Goal: Task Accomplishment & Management: Manage account settings

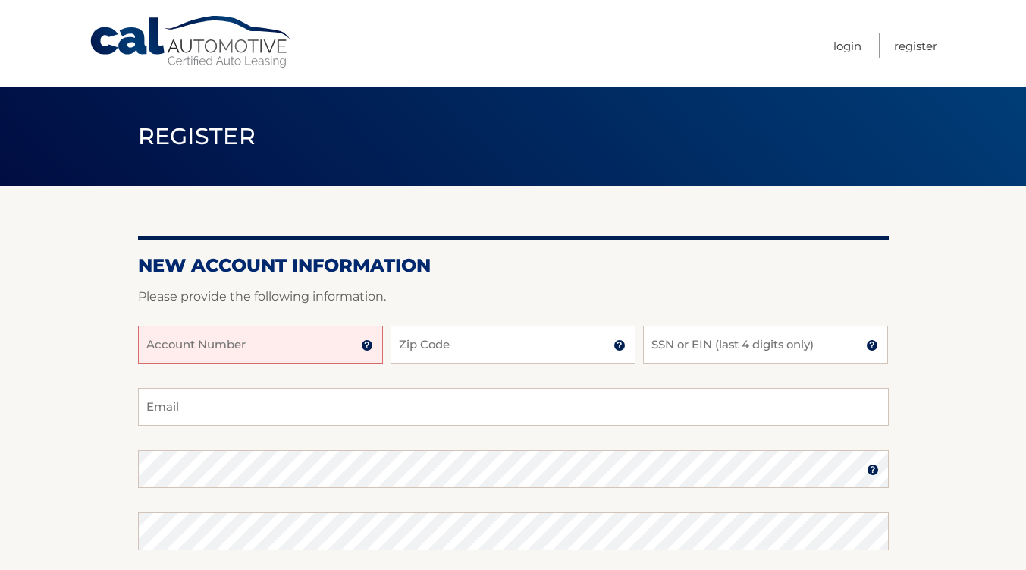
click at [272, 350] on input "Account Number" at bounding box center [260, 344] width 245 height 38
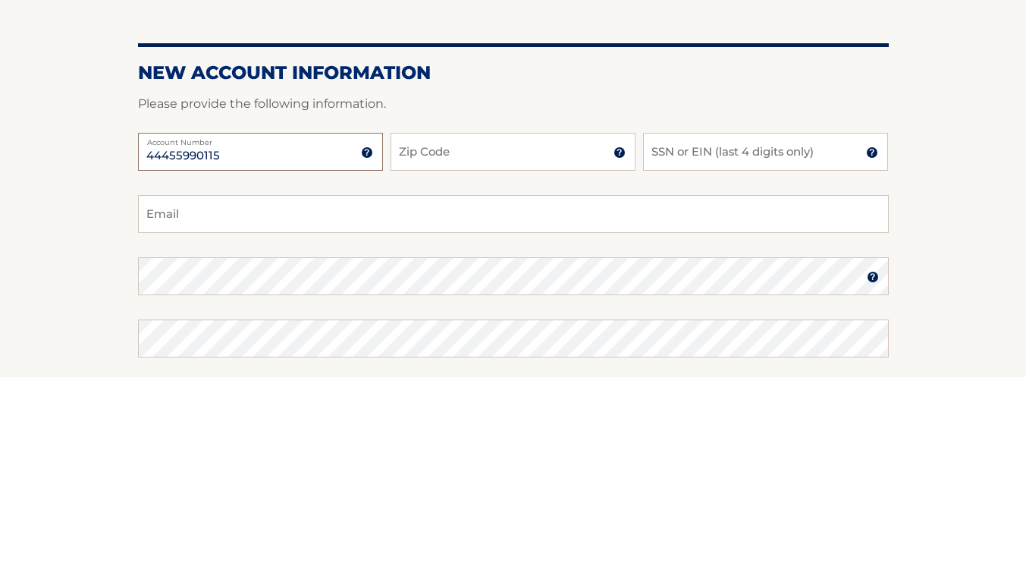
type input "44455990115"
click at [517, 342] on input "Zip Code" at bounding box center [513, 344] width 245 height 38
type input "14466"
click at [764, 339] on input "SSN or EIN (last 4 digits only)" at bounding box center [765, 344] width 245 height 38
type input "2064"
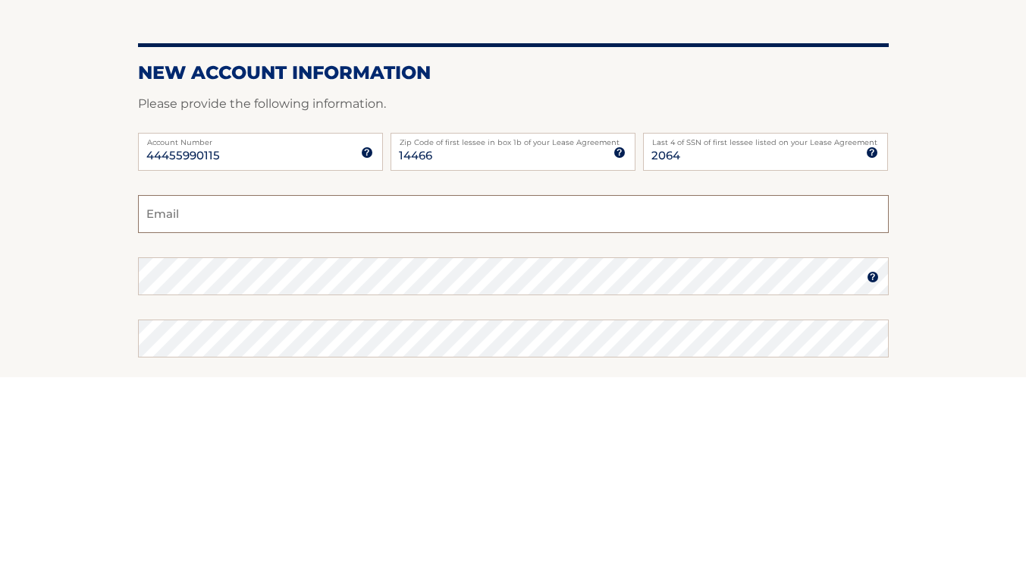
click at [359, 408] on input "Email" at bounding box center [513, 407] width 751 height 38
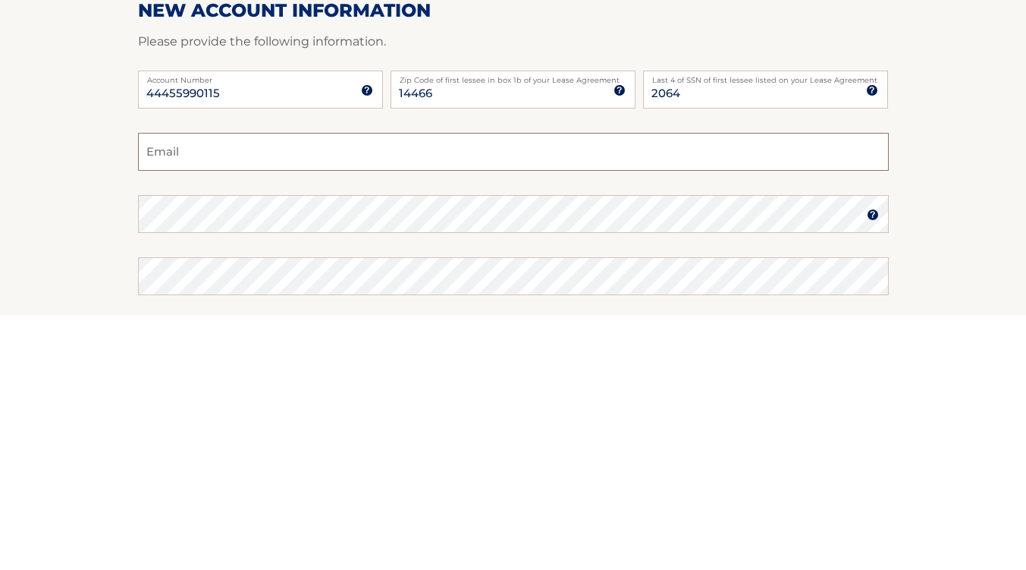
click at [377, 405] on input "Email" at bounding box center [513, 407] width 751 height 38
type input "asheets212@gmail.com"
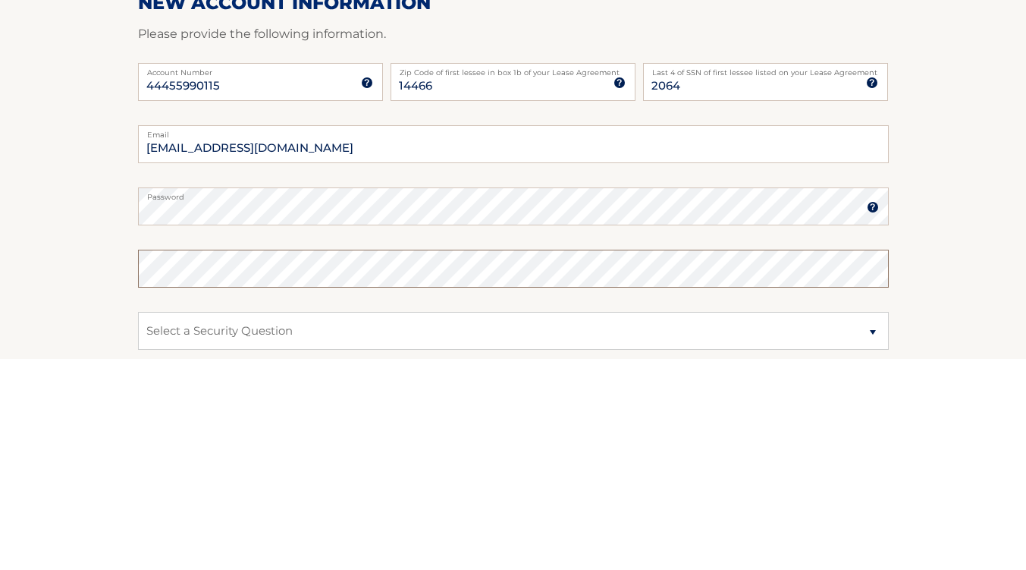
scroll to position [113, 0]
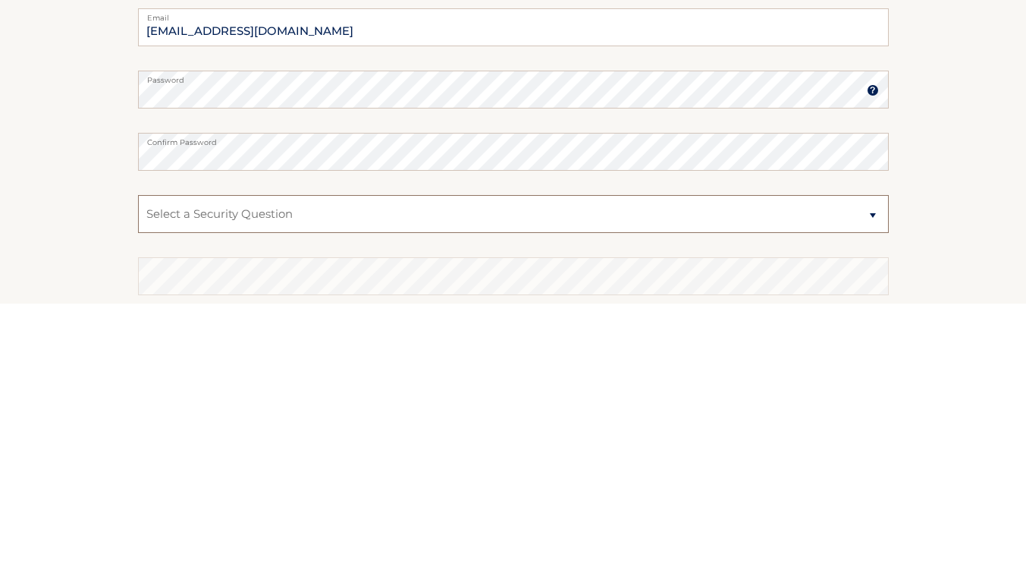
click at [496, 488] on select "Select a Security Question What was the name of your elementary school? What is…" at bounding box center [513, 480] width 751 height 38
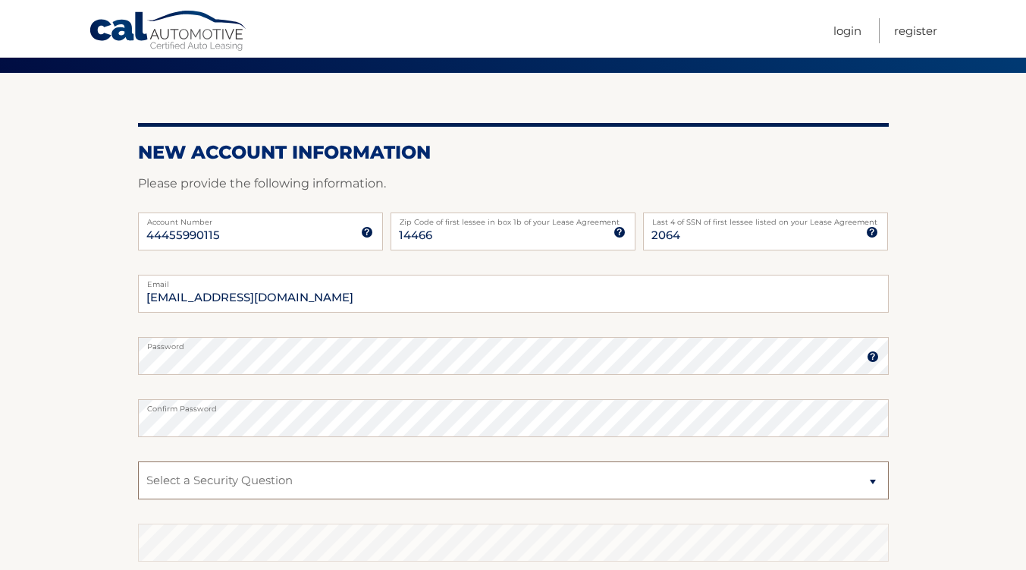
select select "2"
click at [138, 461] on select "Select a Security Question What was the name of your elementary school? What is…" at bounding box center [513, 480] width 751 height 38
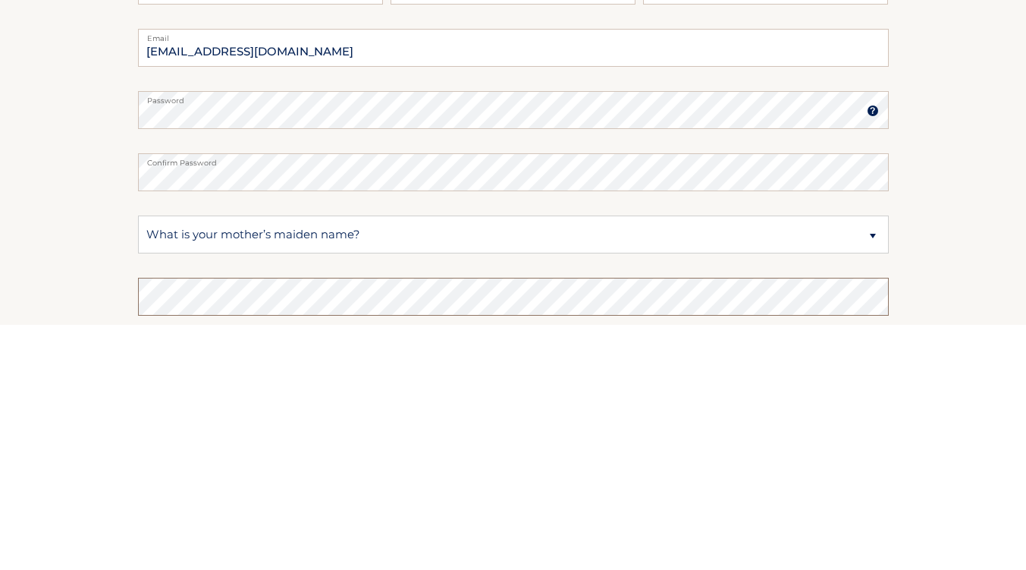
scroll to position [237, 0]
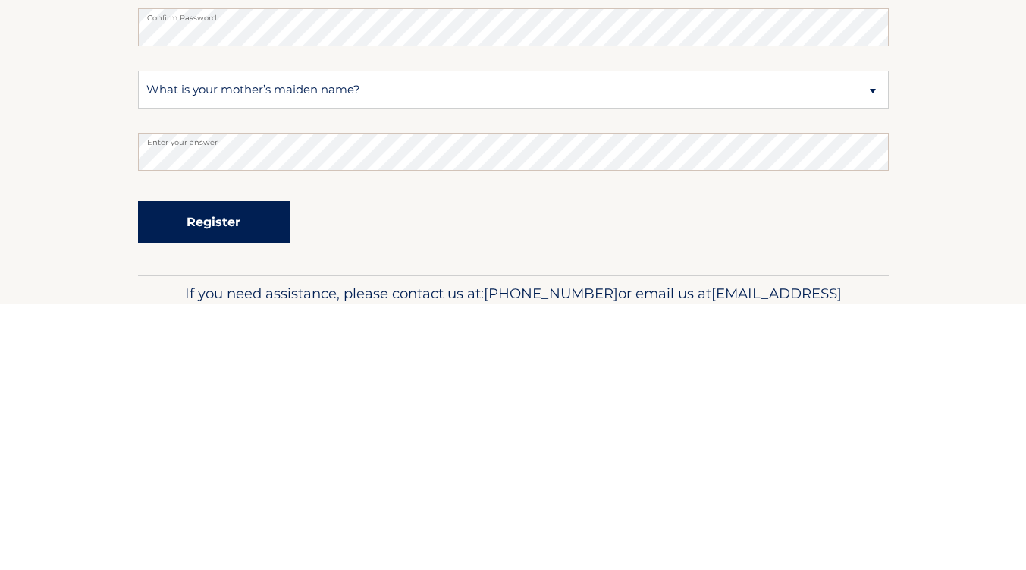
click at [248, 491] on button "Register" at bounding box center [214, 488] width 152 height 42
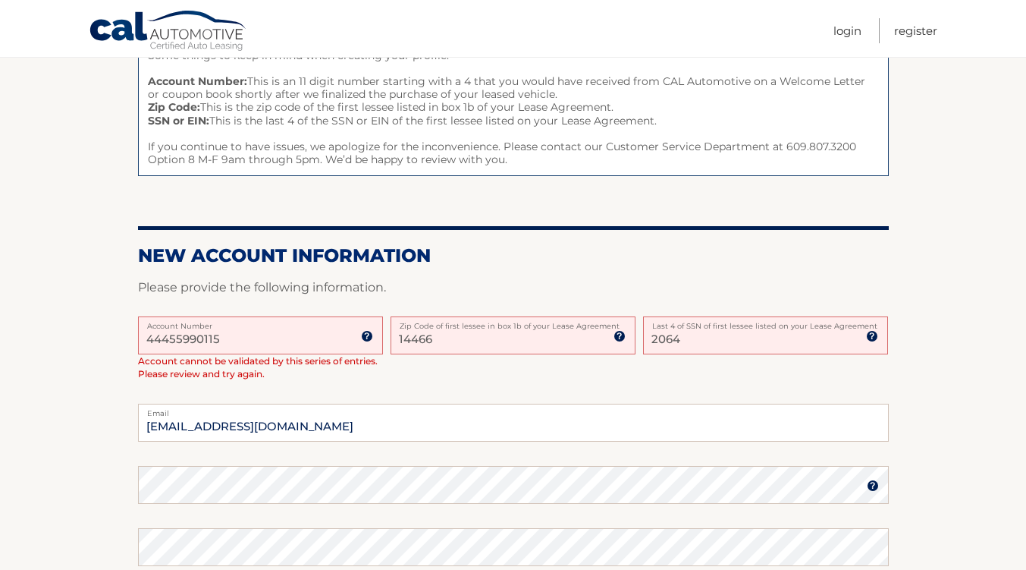
scroll to position [202, 0]
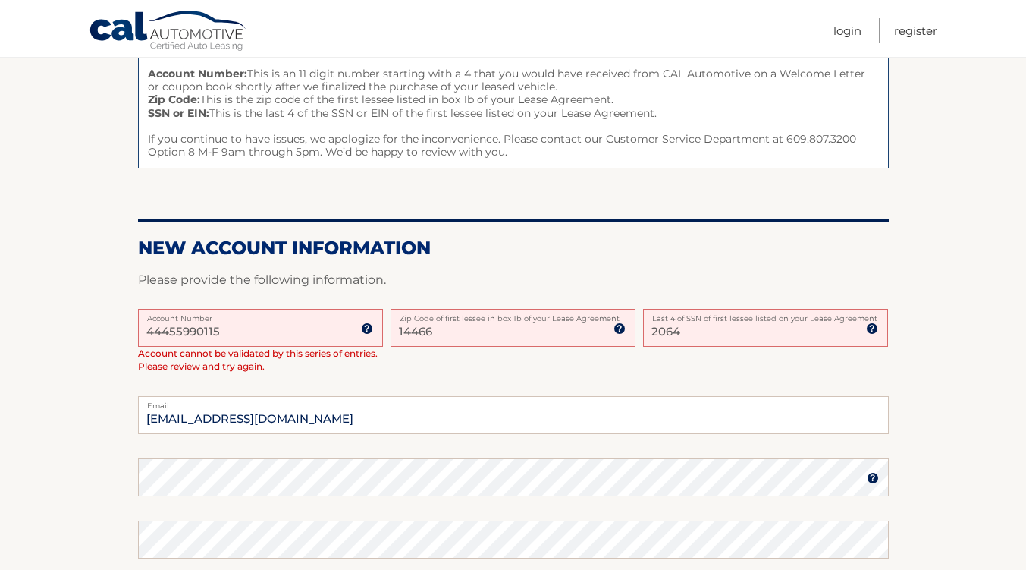
click at [475, 319] on label "Zip Code of first lessee in box 1b of your Lease Agreement" at bounding box center [513, 315] width 245 height 12
click at [475, 319] on input "14466" at bounding box center [513, 328] width 245 height 38
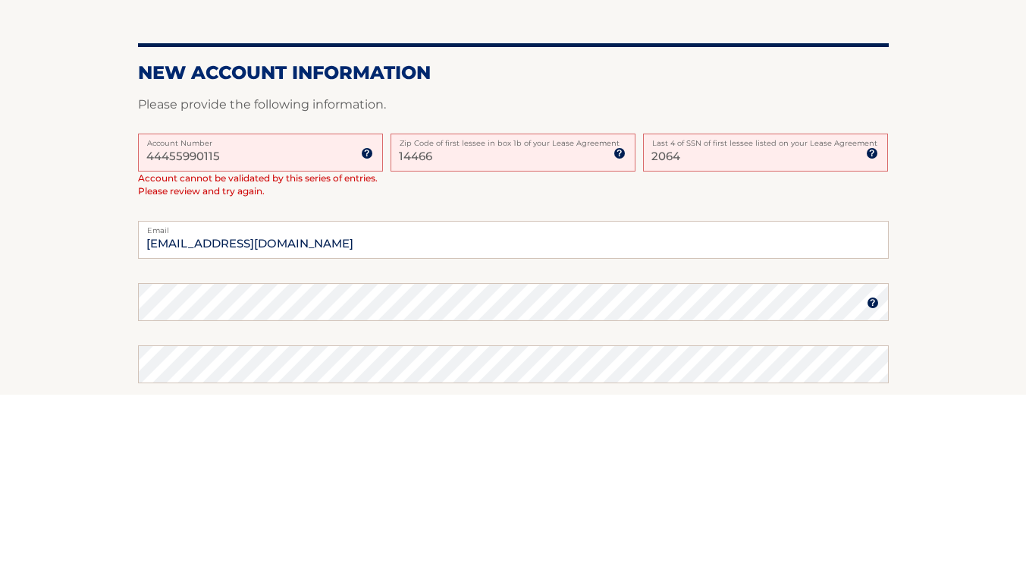
click at [472, 331] on input "14466" at bounding box center [513, 328] width 245 height 38
type input "14606"
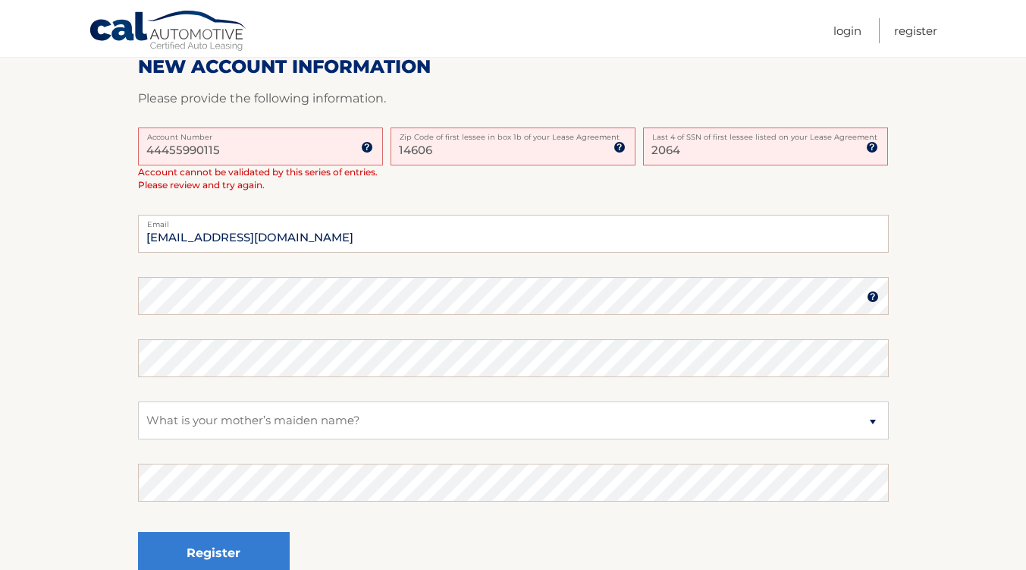
scroll to position [384, 0]
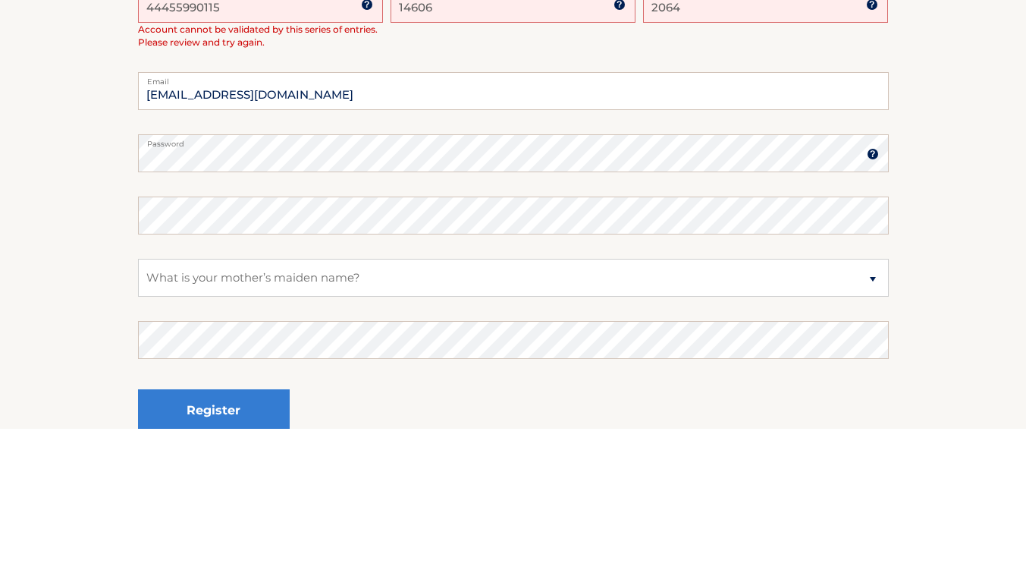
click at [868, 293] on img at bounding box center [873, 295] width 12 height 12
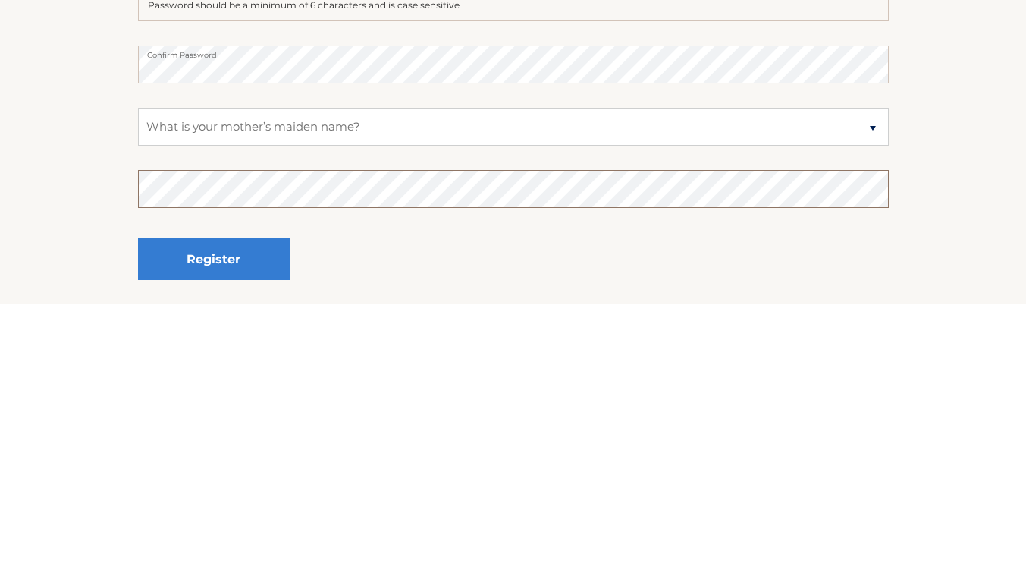
scroll to position [476, 0]
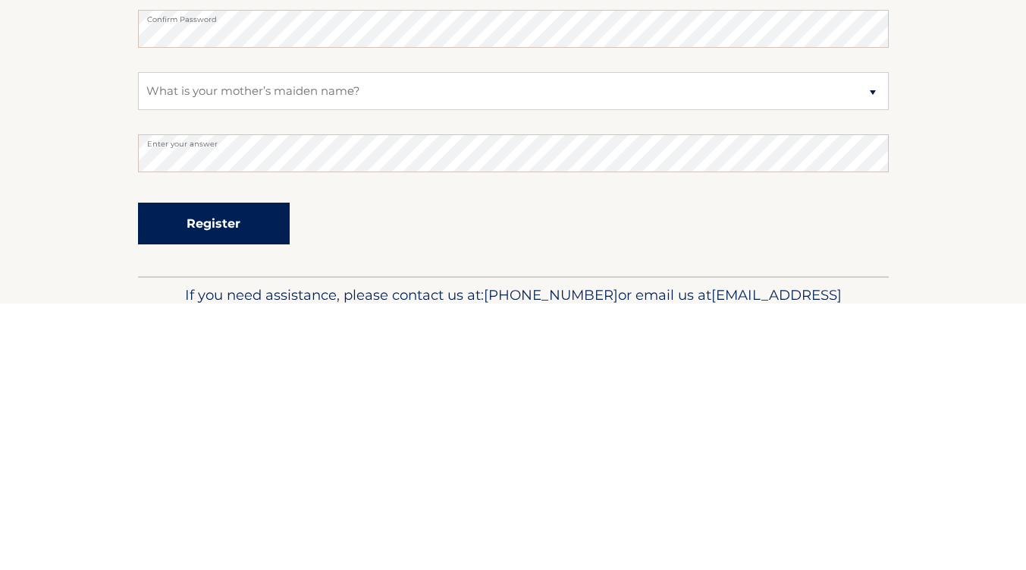
click at [237, 486] on button "Register" at bounding box center [214, 490] width 152 height 42
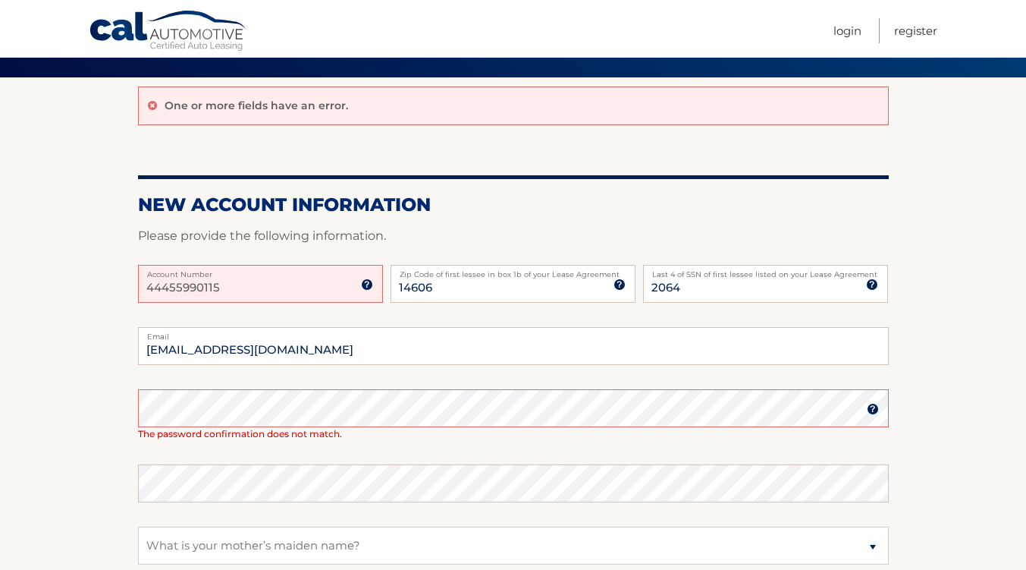
scroll to position [110, 0]
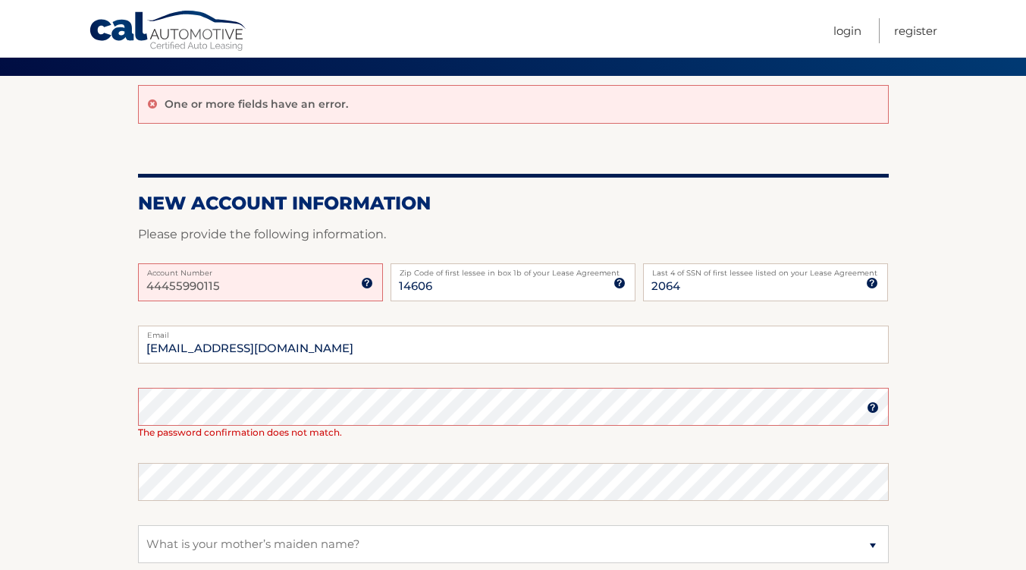
click at [238, 282] on input "44455990115" at bounding box center [260, 282] width 245 height 38
type input "4"
type input "44455990115"
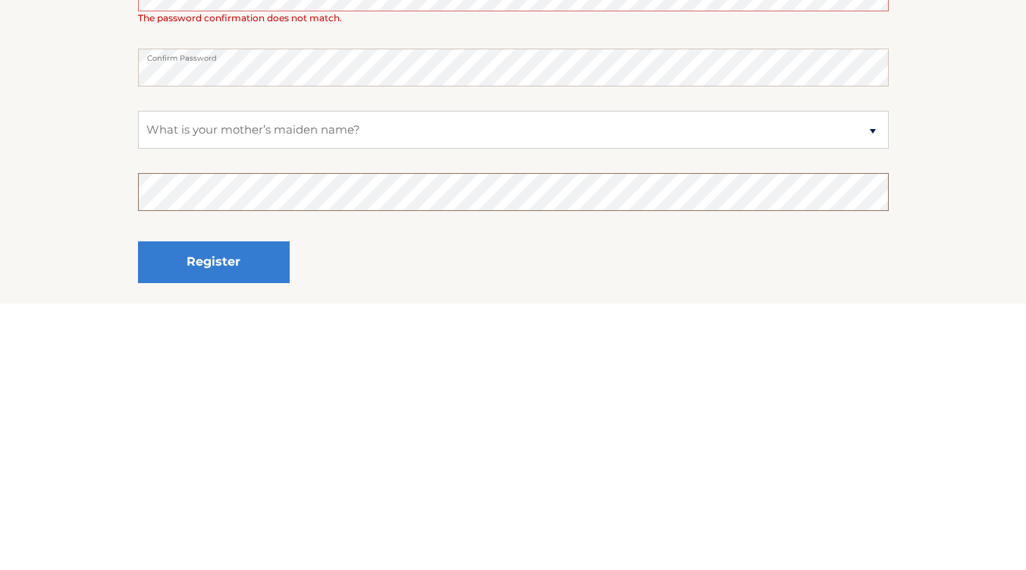
scroll to position [297, 0]
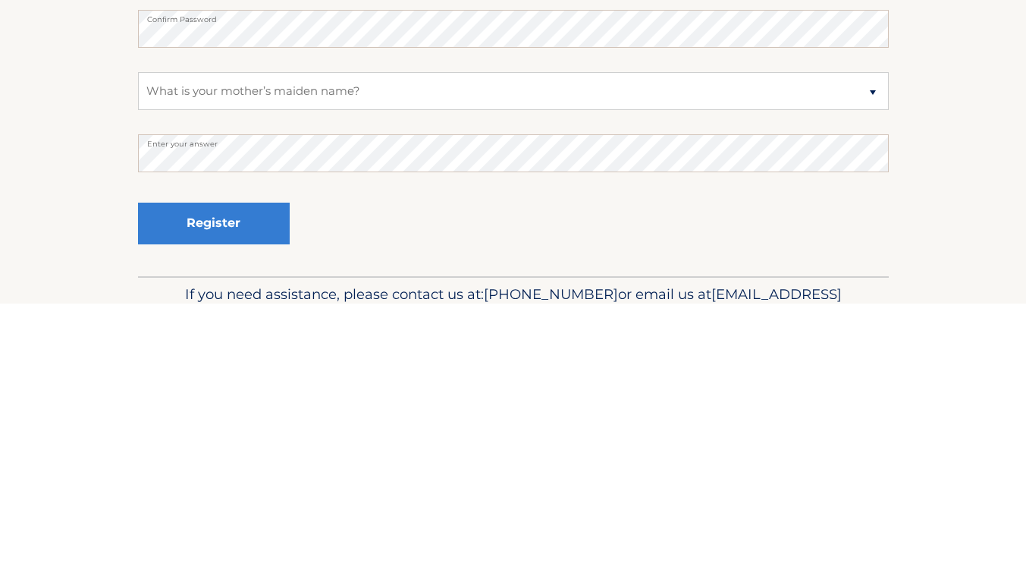
click at [226, 483] on button "Register" at bounding box center [214, 490] width 152 height 42
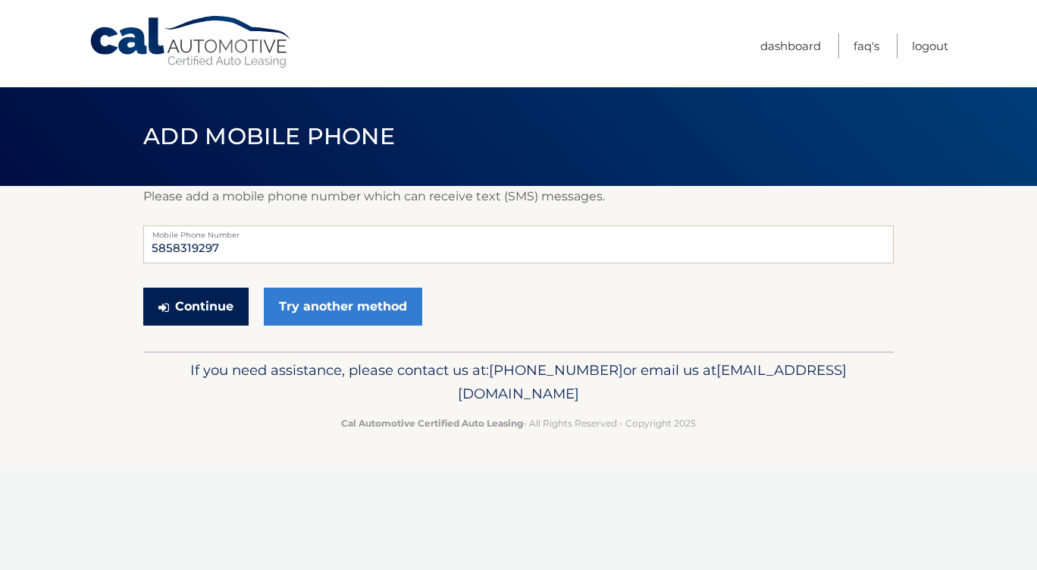
click at [197, 303] on button "Continue" at bounding box center [195, 306] width 105 height 38
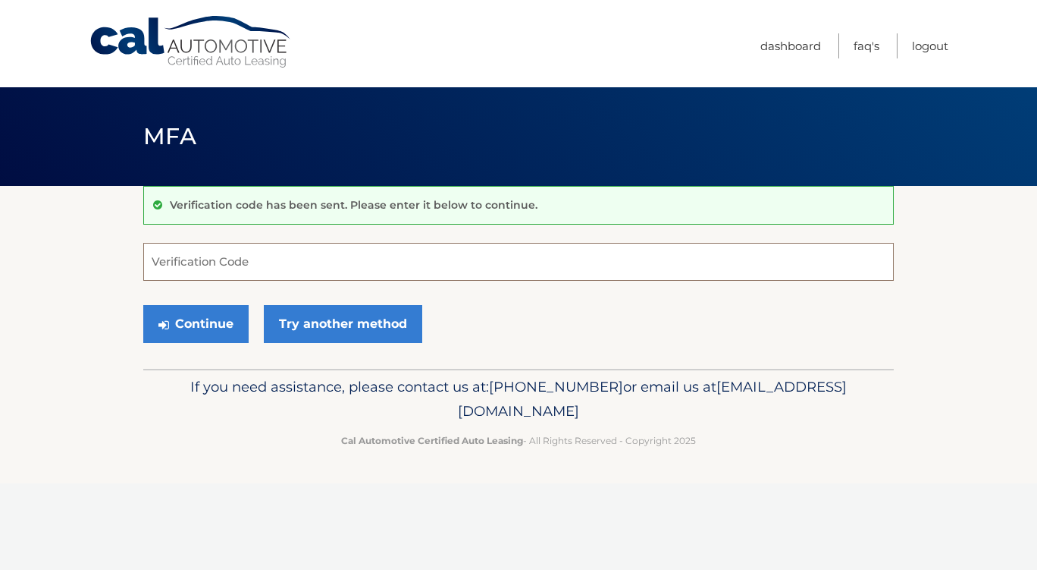
click at [383, 253] on input "Verification Code" at bounding box center [518, 262] width 751 height 38
type input "975570"
click at [195, 323] on button "Continue" at bounding box center [195, 324] width 105 height 38
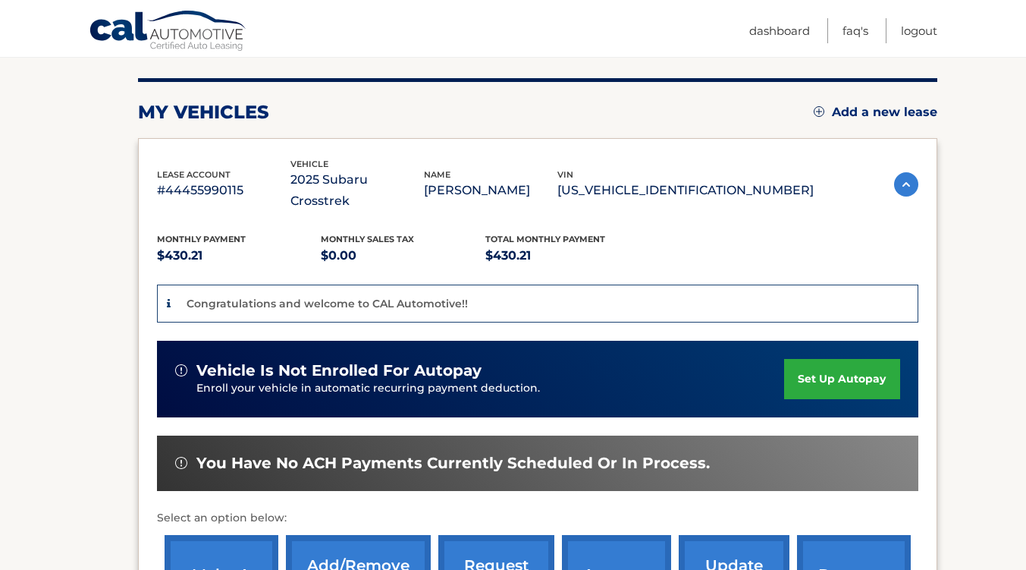
scroll to position [180, 0]
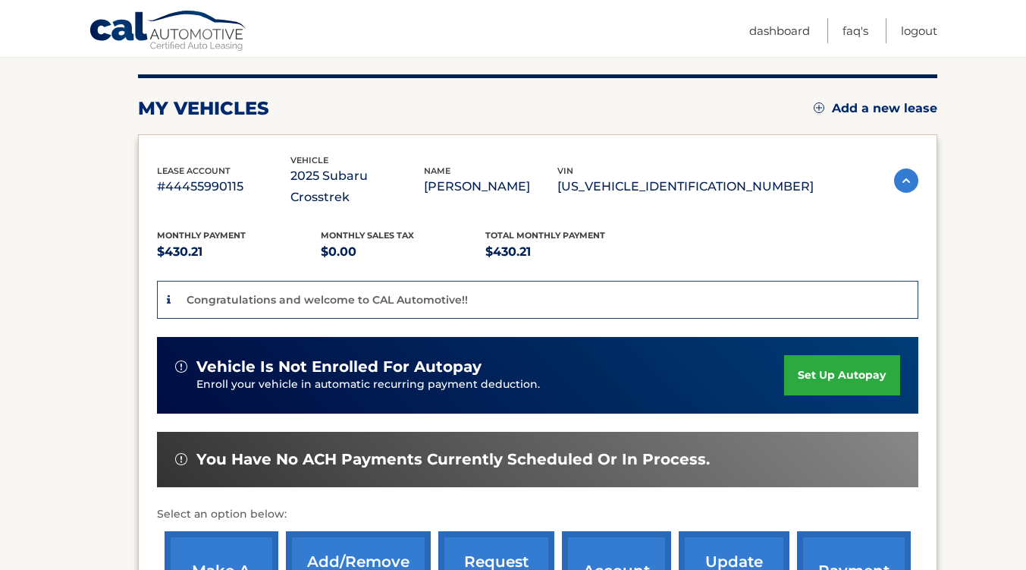
click at [970, 224] on section "You are registered for this site, but you haven't enrolled in online payments. …" at bounding box center [513, 354] width 1026 height 696
click at [972, 217] on section "You are registered for this site, but you haven't enrolled in online payments. …" at bounding box center [513, 354] width 1026 height 696
click at [836, 355] on link "set up autopay" at bounding box center [841, 375] width 115 height 40
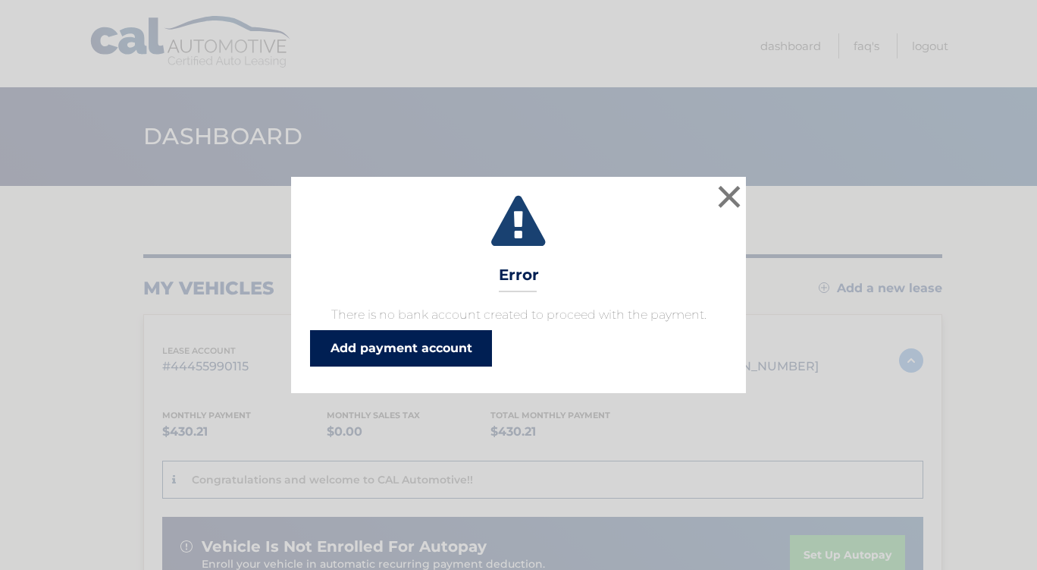
click at [424, 347] on link "Add payment account" at bounding box center [401, 348] width 182 height 36
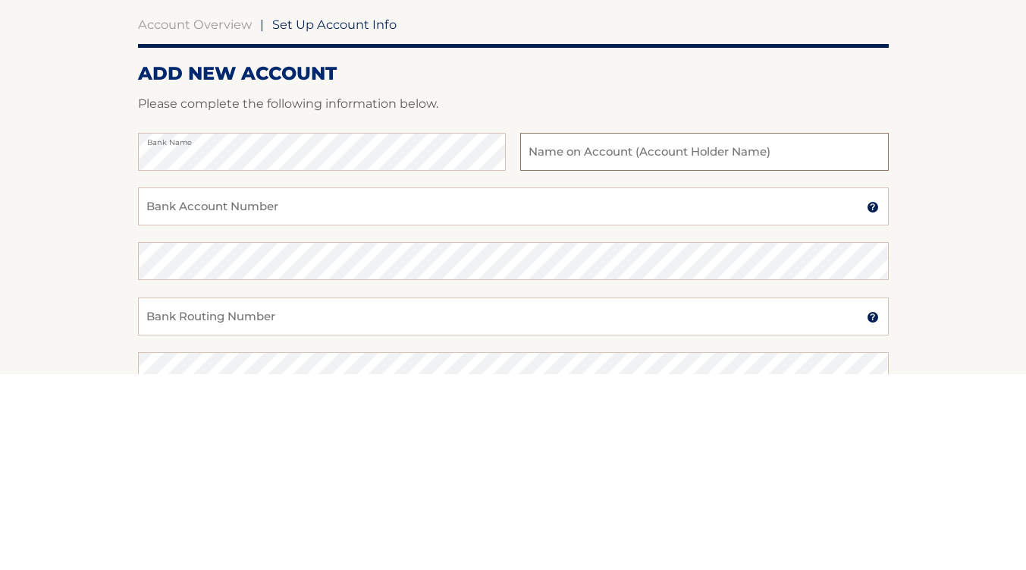
click at [769, 342] on input "text" at bounding box center [704, 348] width 368 height 38
click at [623, 348] on input "text" at bounding box center [704, 348] width 368 height 38
type input "CHARLES A SHEETS JR"
click at [350, 403] on input "Bank Account Number" at bounding box center [513, 403] width 751 height 38
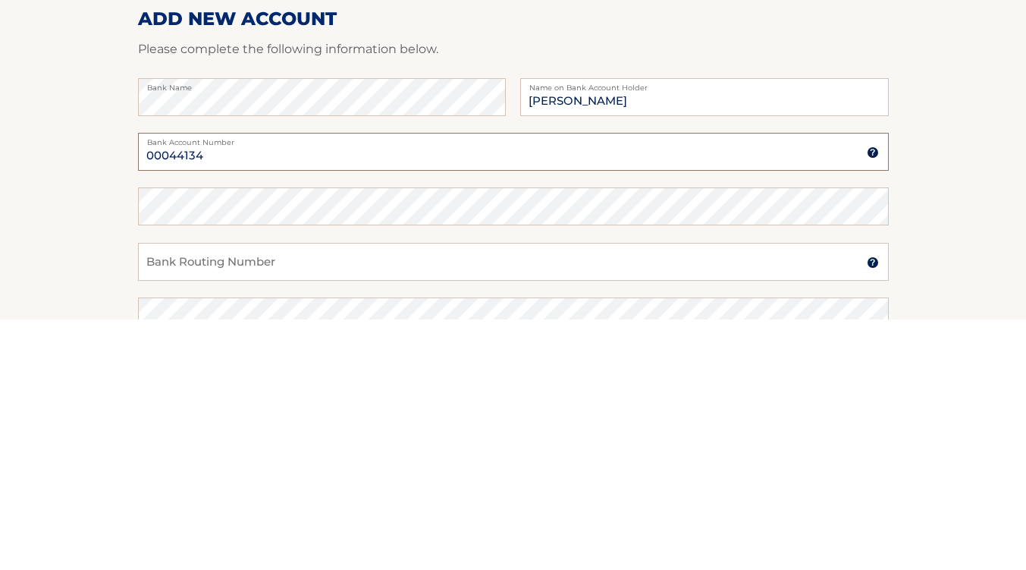
type input "00044134"
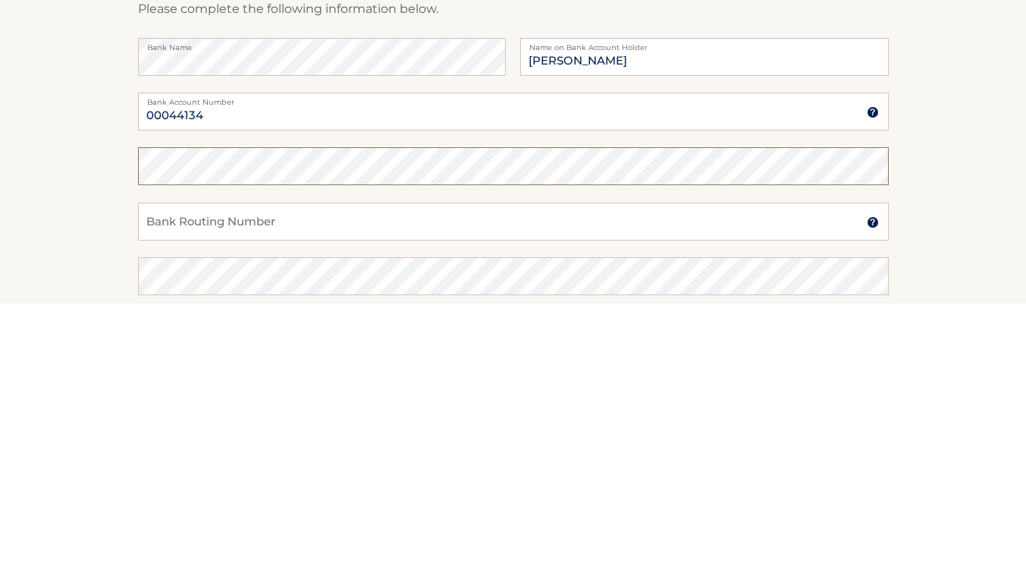
scroll to position [39, 0]
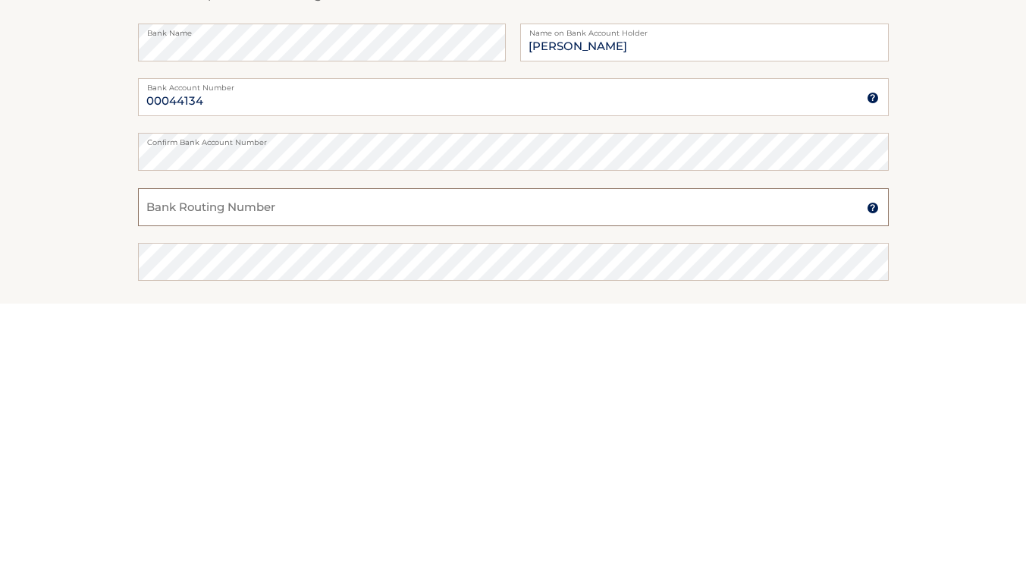
click at [323, 479] on input "Bank Routing Number" at bounding box center [513, 473] width 751 height 38
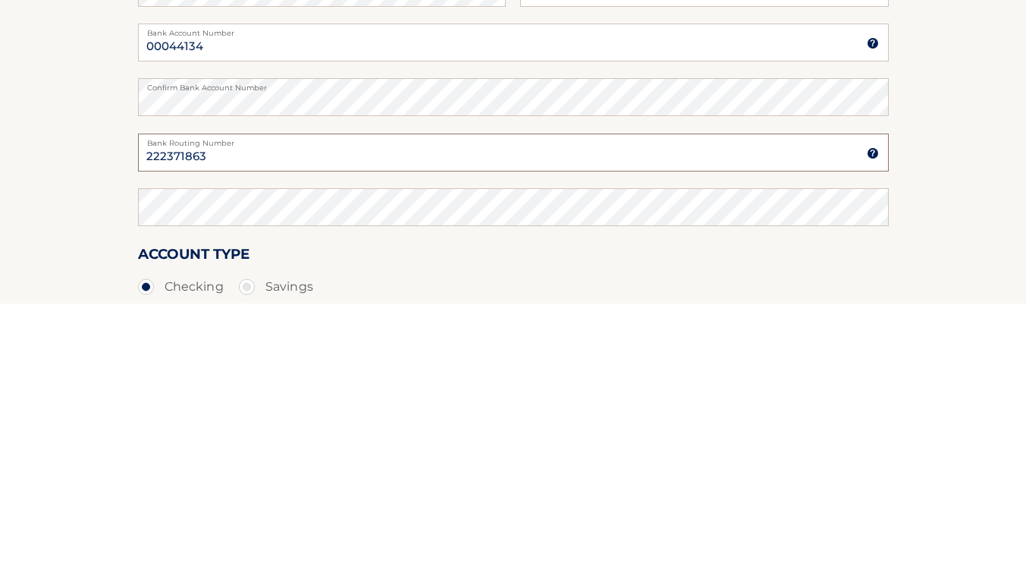
type input "222371863"
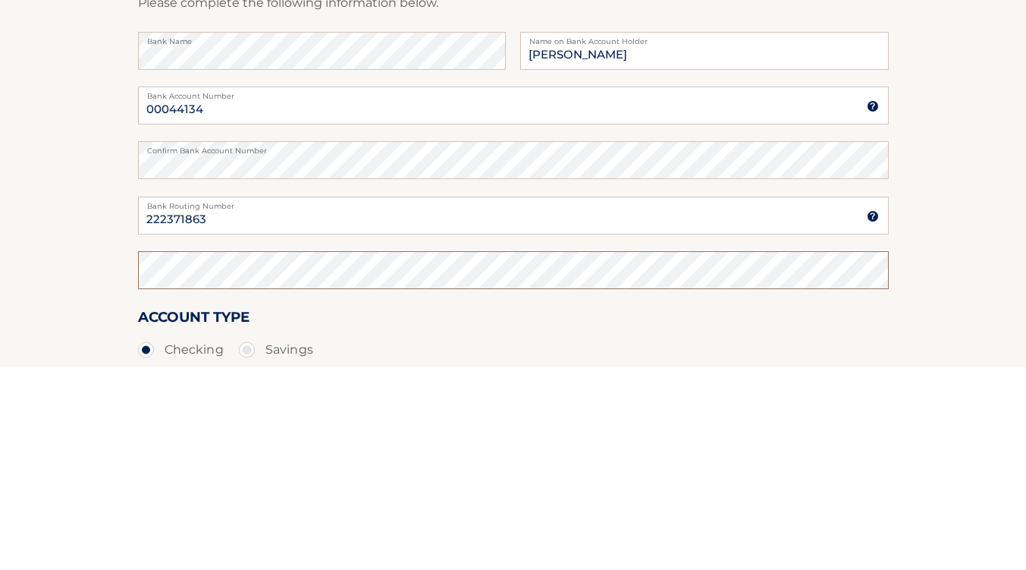
scroll to position [149, 0]
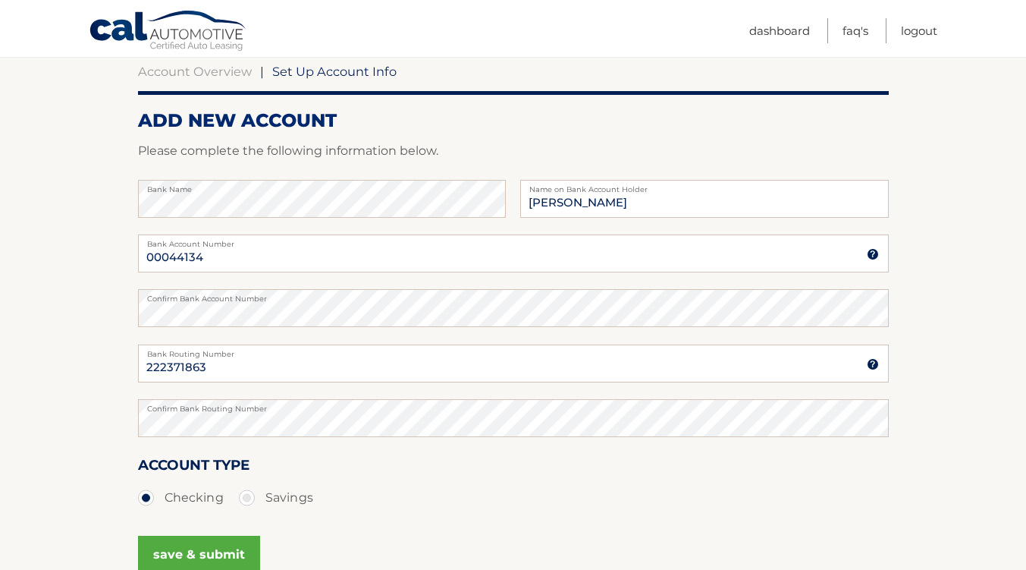
click at [404, 478] on div "Account Type Checking Savings" at bounding box center [513, 483] width 751 height 58
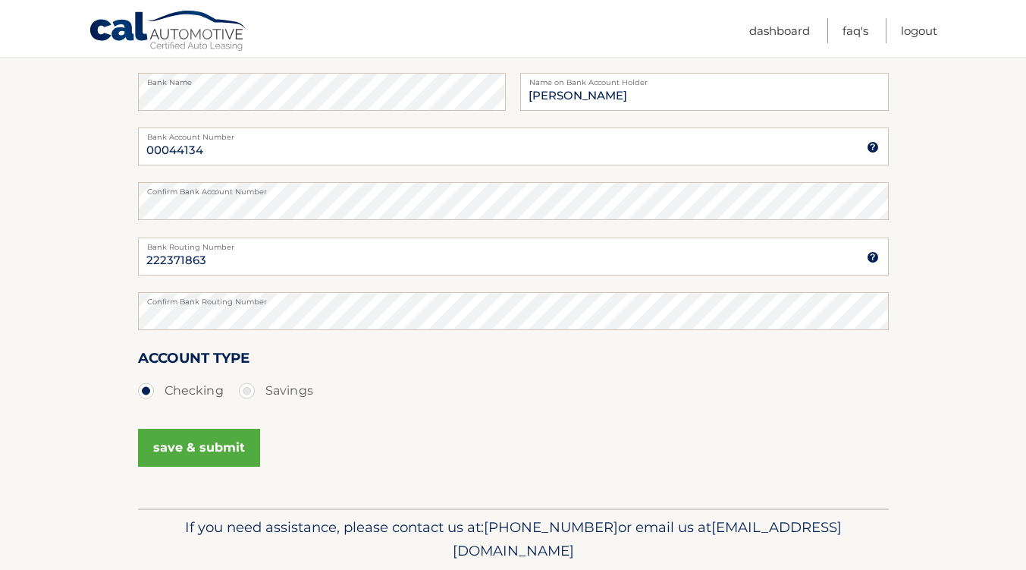
scroll to position [265, 0]
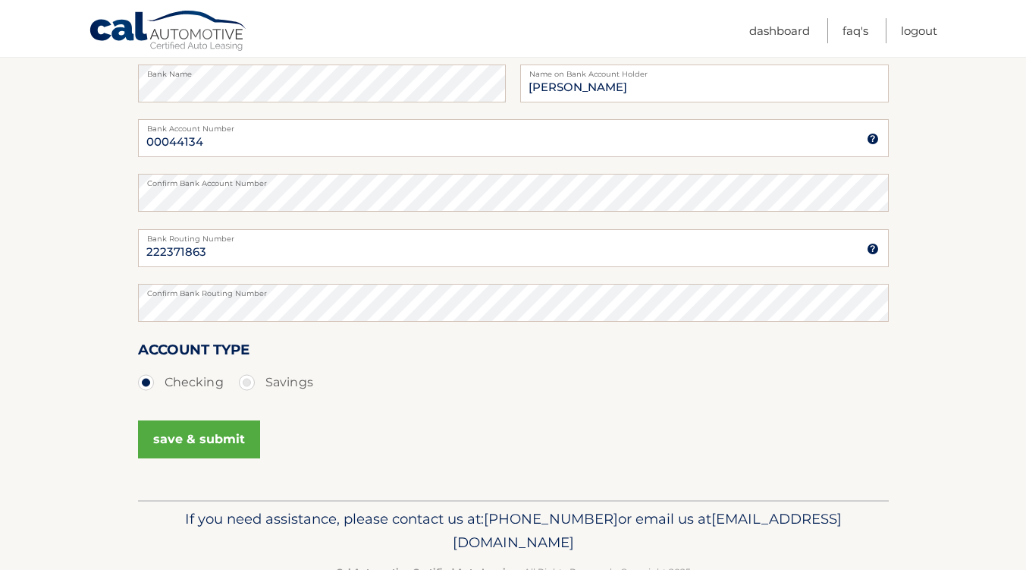
click at [218, 439] on button "save & submit" at bounding box center [199, 439] width 122 height 38
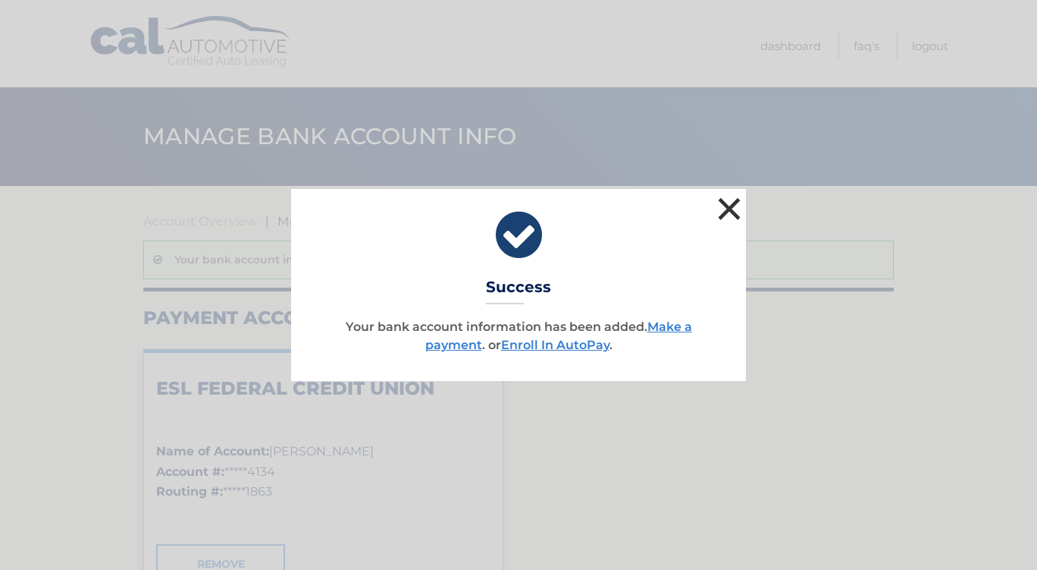
click at [728, 208] on button "×" at bounding box center [729, 208] width 30 height 30
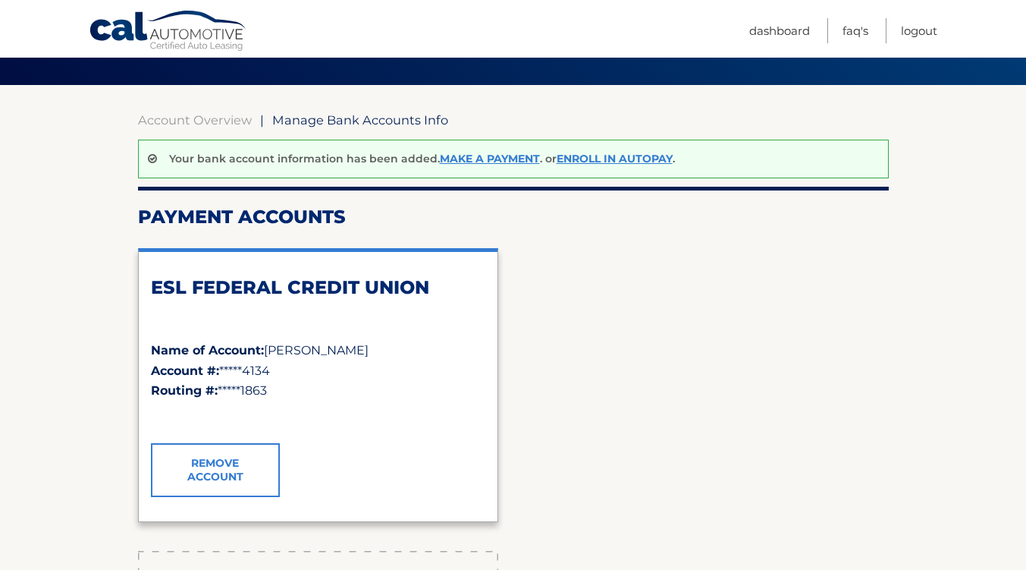
scroll to position [112, 0]
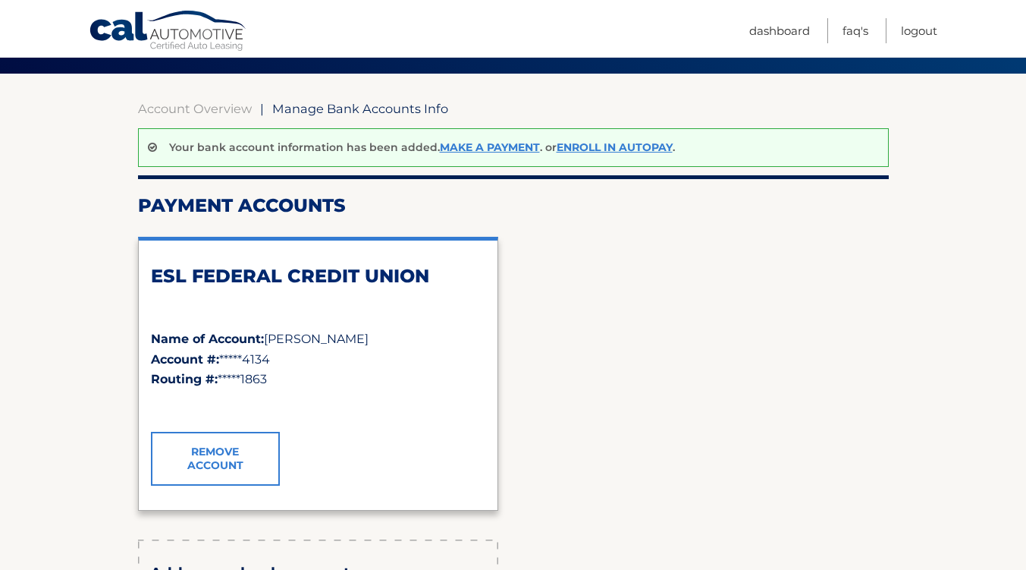
click at [636, 143] on link "Enroll In AutoPay" at bounding box center [615, 147] width 116 height 14
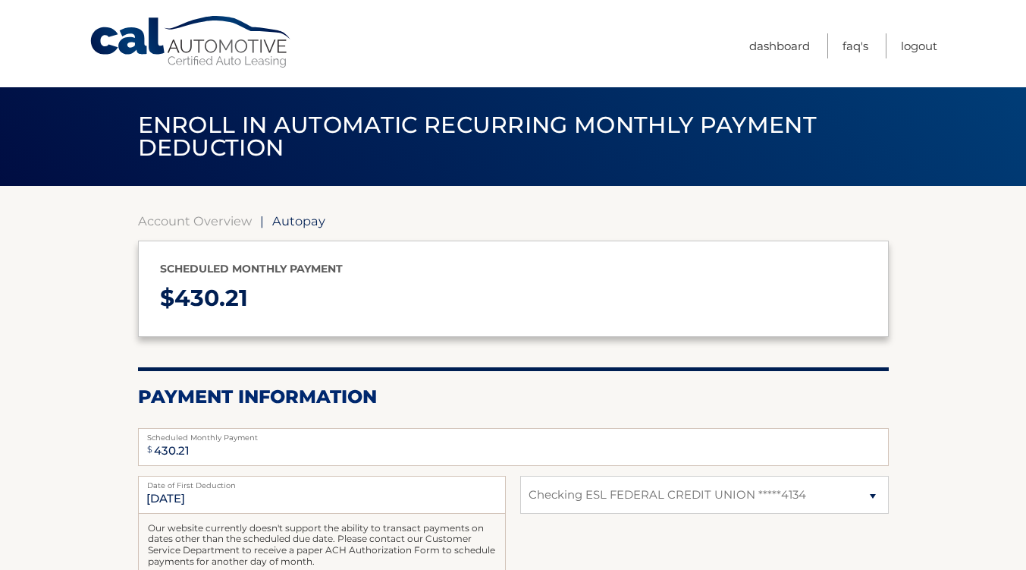
select select "MDFhNzcwNjQtYmNhYi00NjE0LWE3ZDctNzQ2N2ZkZGViZTc3"
click at [923, 376] on section "Account Overview | Autopay Scheduled monthly payment $ 430.21 Payment Informati…" at bounding box center [513, 471] width 1026 height 571
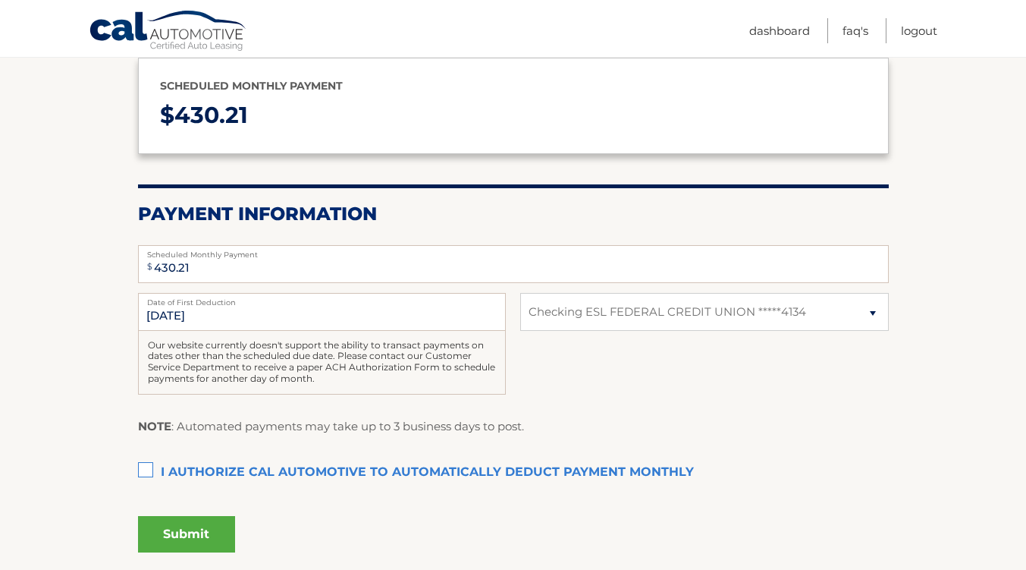
scroll to position [188, 0]
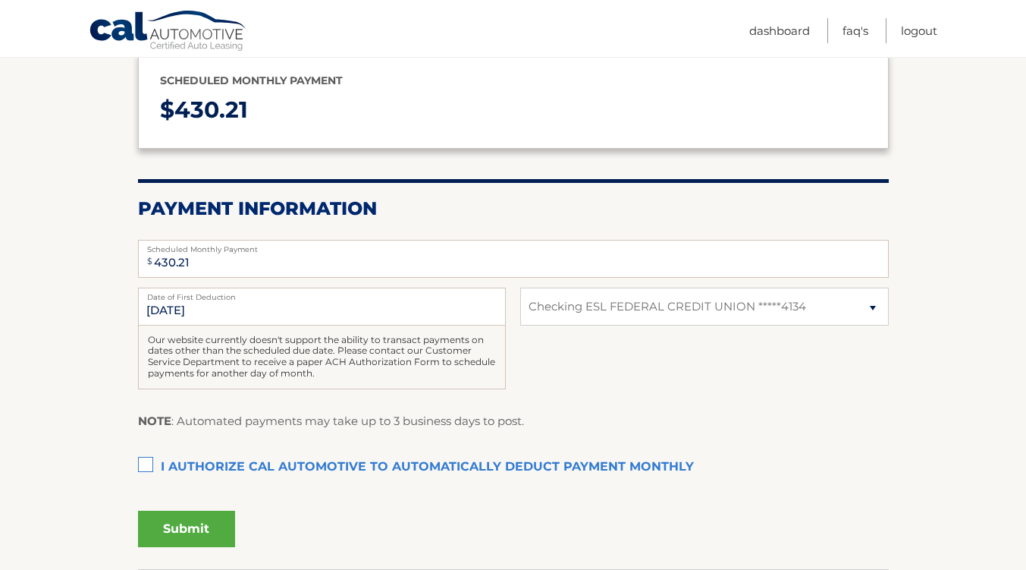
click at [141, 471] on label "I authorize cal automotive to automatically deduct payment monthly This checkbo…" at bounding box center [513, 467] width 751 height 30
click at [0, 0] on input "I authorize cal automotive to automatically deduct payment monthly This checkbo…" at bounding box center [0, 0] width 0 height 0
click at [827, 483] on div "Authorization I authorize cal automotive to automatically deduct payment monthl…" at bounding box center [513, 475] width 751 height 47
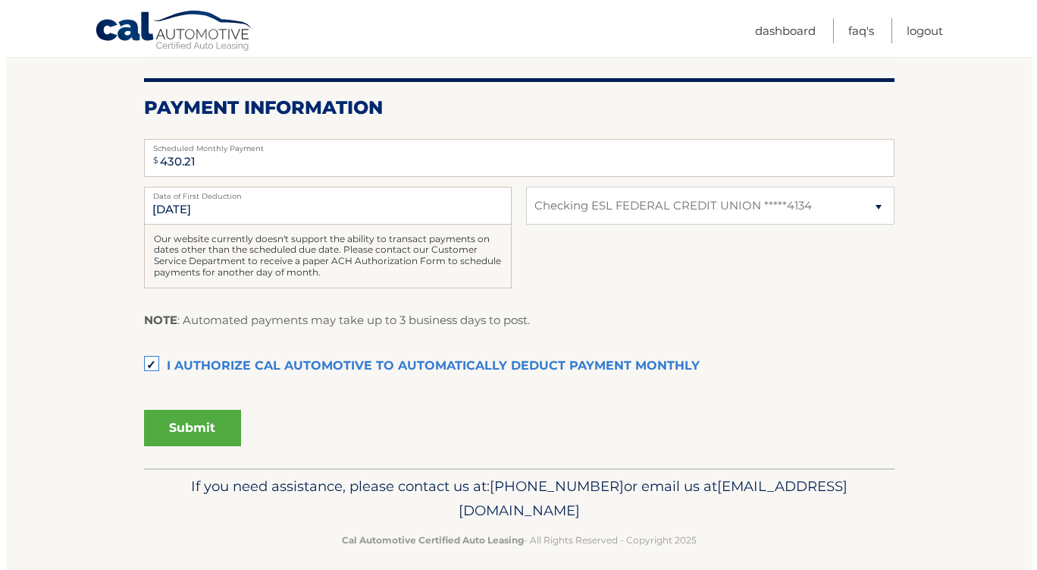
scroll to position [302, 0]
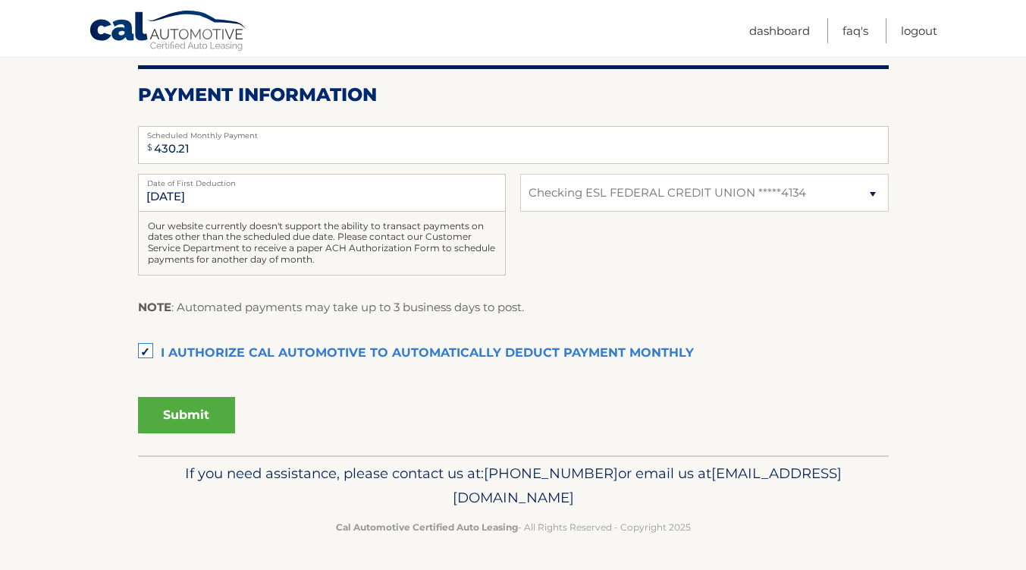
click at [204, 409] on button "Submit" at bounding box center [186, 415] width 97 height 36
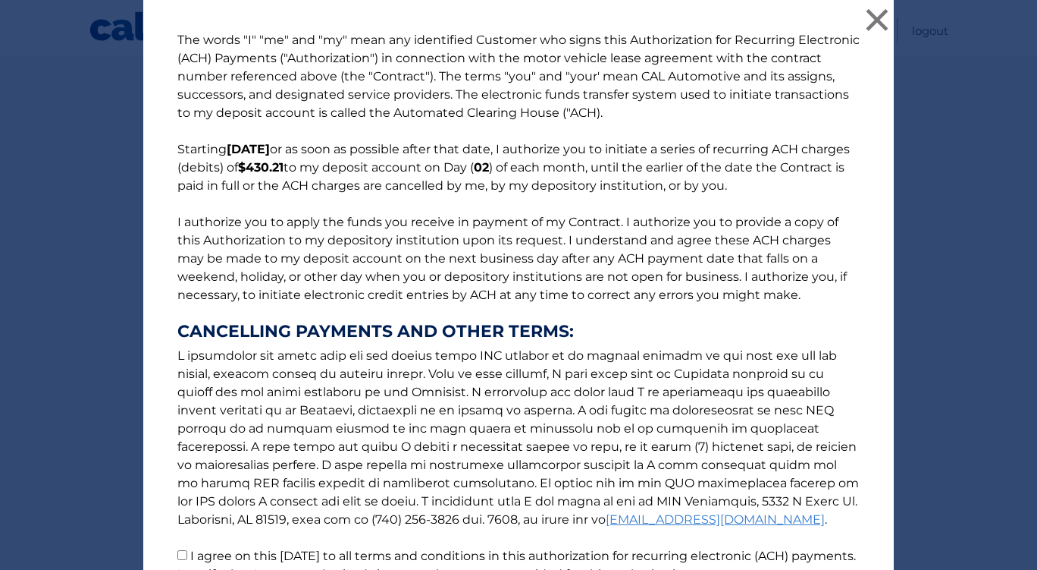
click at [636, 459] on p "The words "I" "me" and "my" mean any identified Customer who signs this Authori…" at bounding box center [518, 307] width 713 height 552
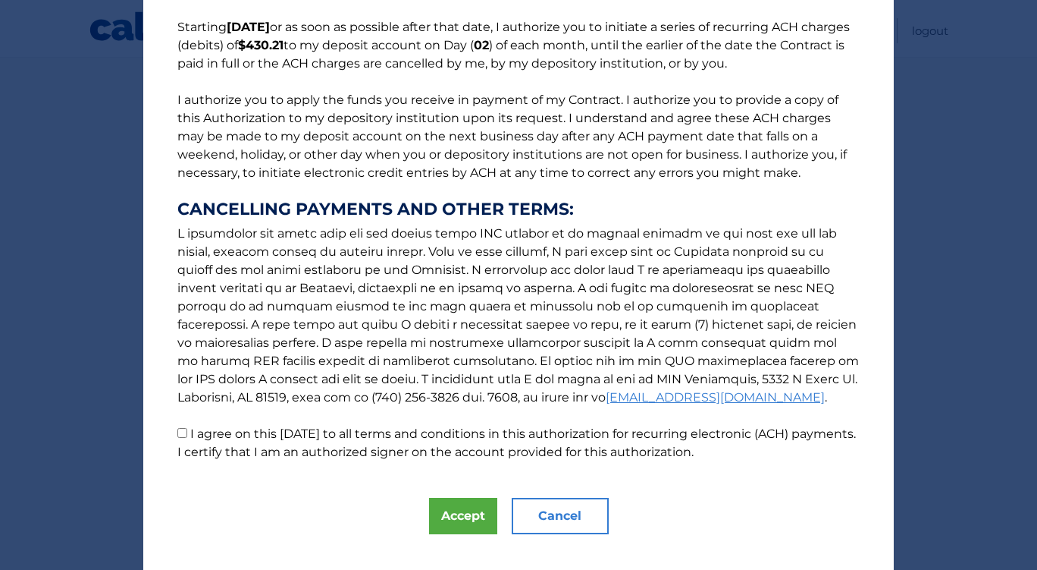
scroll to position [146, 0]
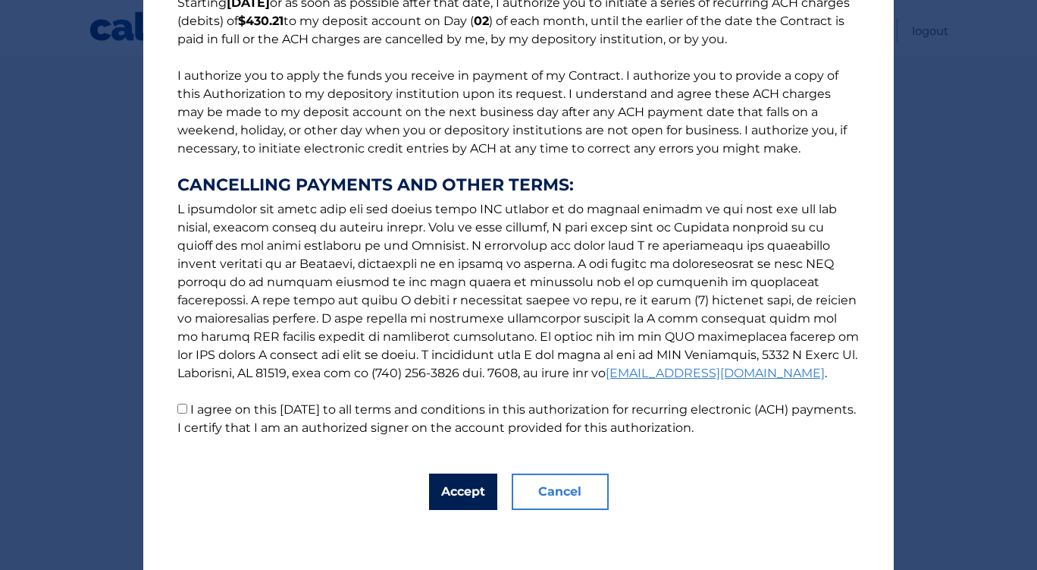
click at [459, 492] on button "Accept" at bounding box center [463, 491] width 68 height 36
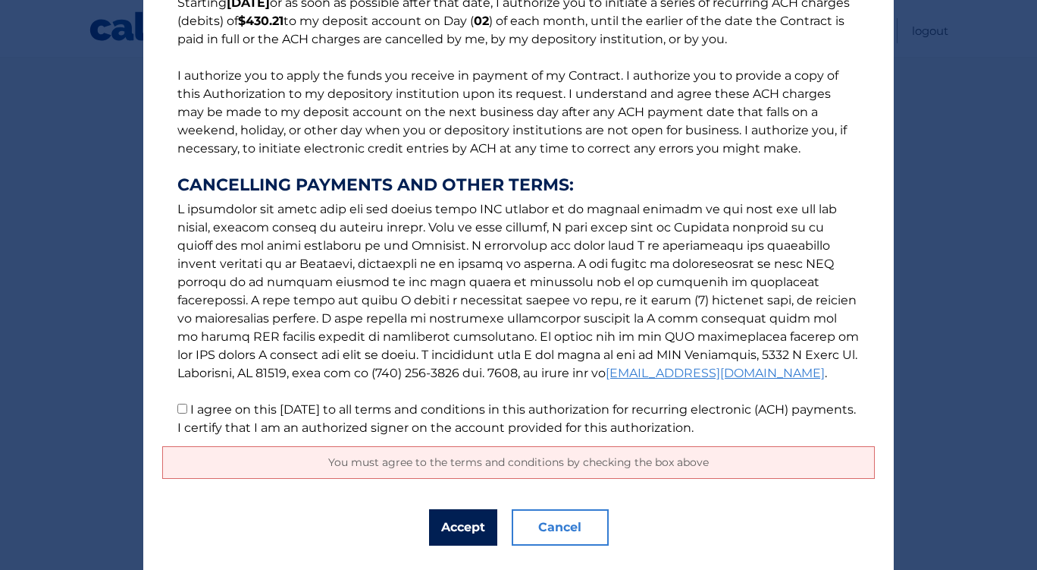
scroll to position [183, 0]
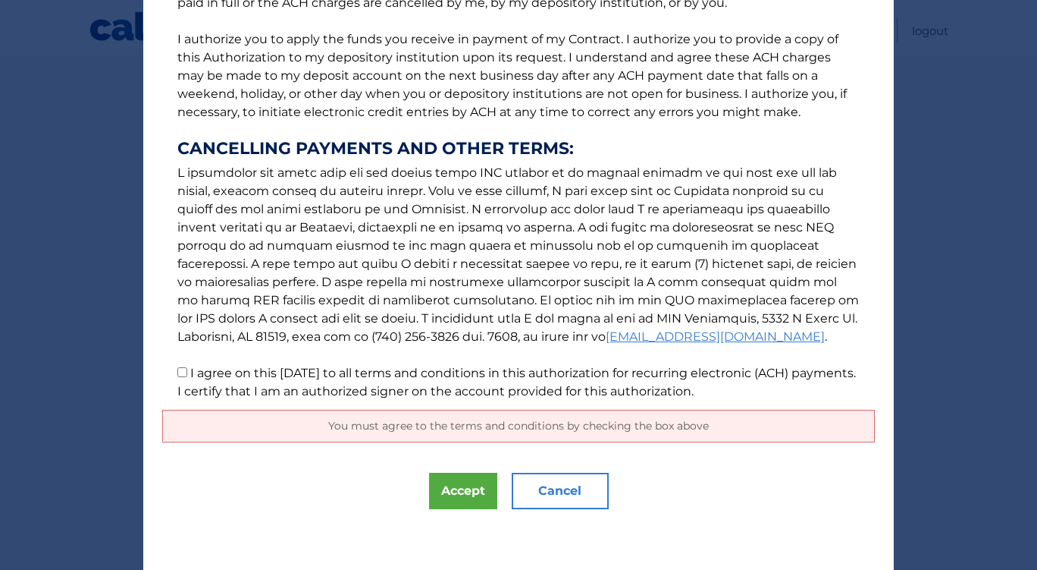
click at [164, 378] on p "The words "I" "me" and "my" mean any identified Customer who signs this Authori…" at bounding box center [518, 124] width 713 height 552
click at [184, 370] on p "The words "I" "me" and "my" mean any identified Customer who signs this Authori…" at bounding box center [518, 124] width 713 height 552
click at [181, 372] on input "I agree on this 08/31/2025 to all terms and conditions in this authorization fo…" at bounding box center [182, 372] width 10 height 10
checkbox input "true"
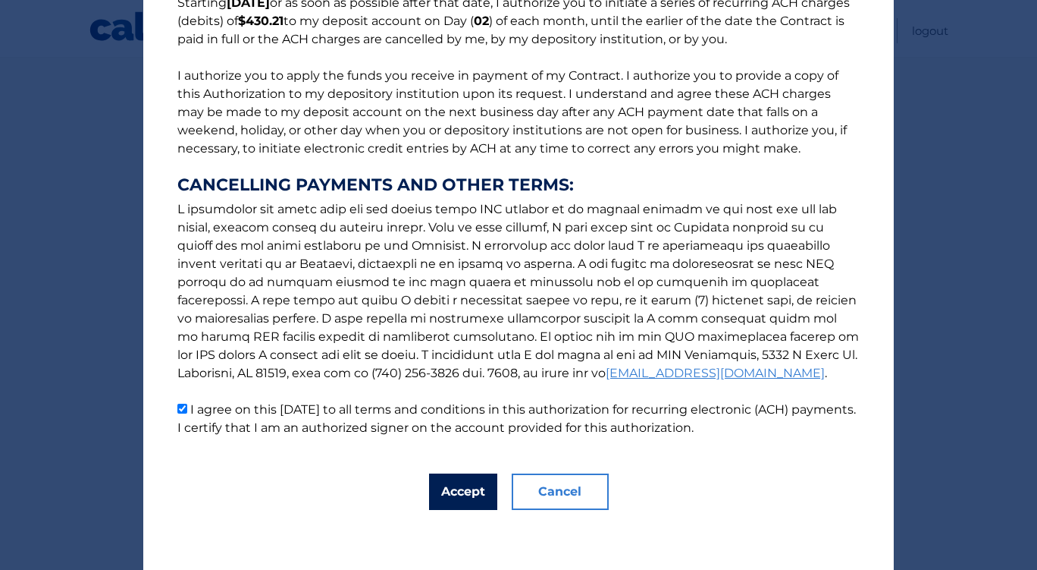
click at [454, 487] on button "Accept" at bounding box center [463, 491] width 68 height 36
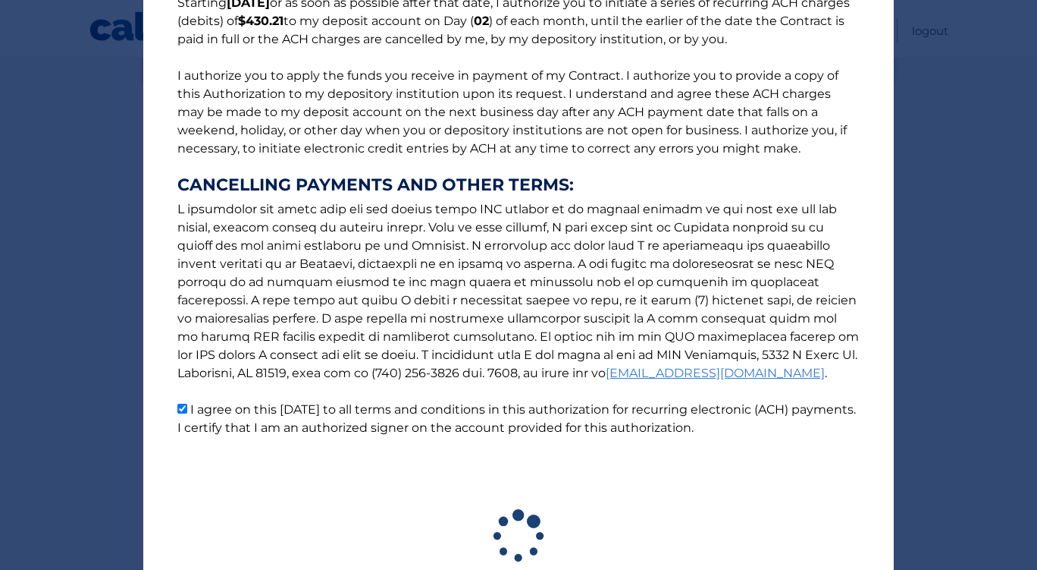
scroll to position [259, 0]
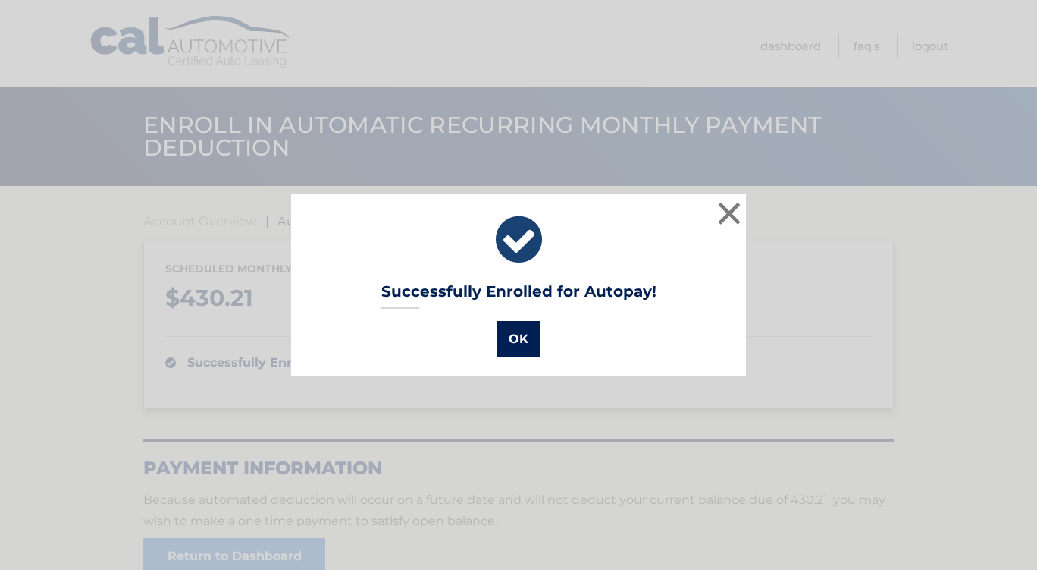
click at [519, 334] on button "OK" at bounding box center [519, 339] width 44 height 36
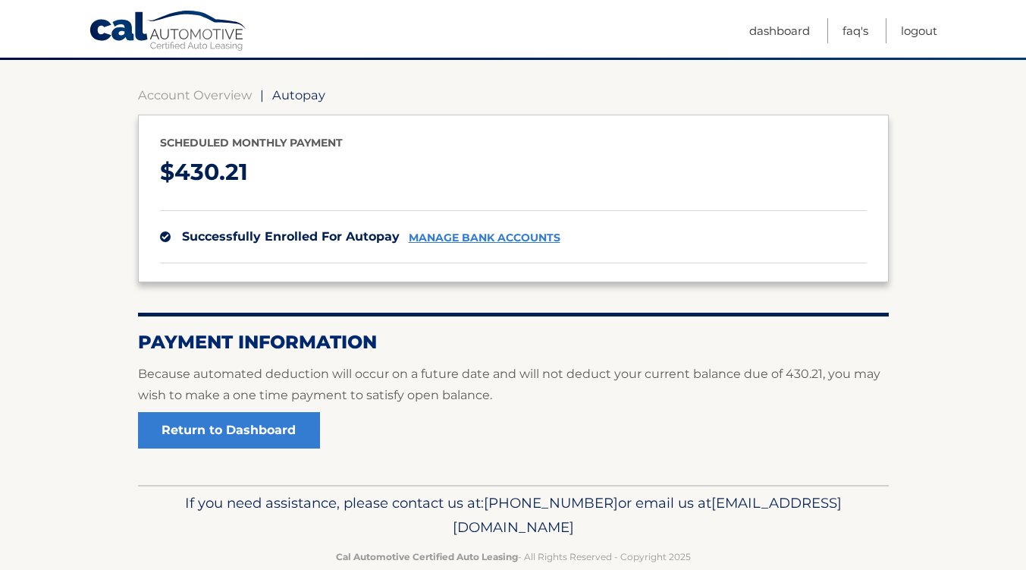
scroll to position [127, 0]
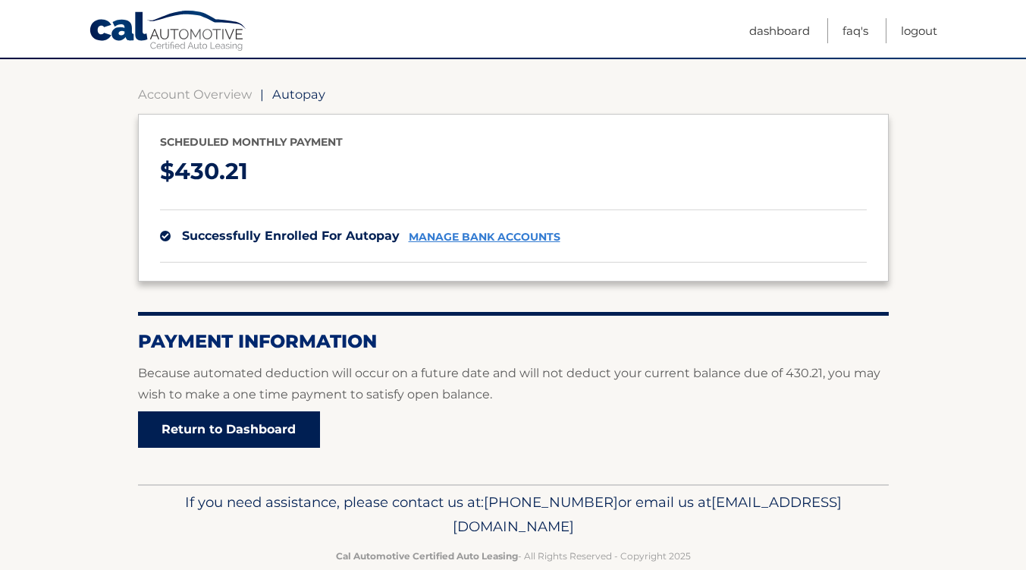
click at [252, 424] on link "Return to Dashboard" at bounding box center [229, 429] width 182 height 36
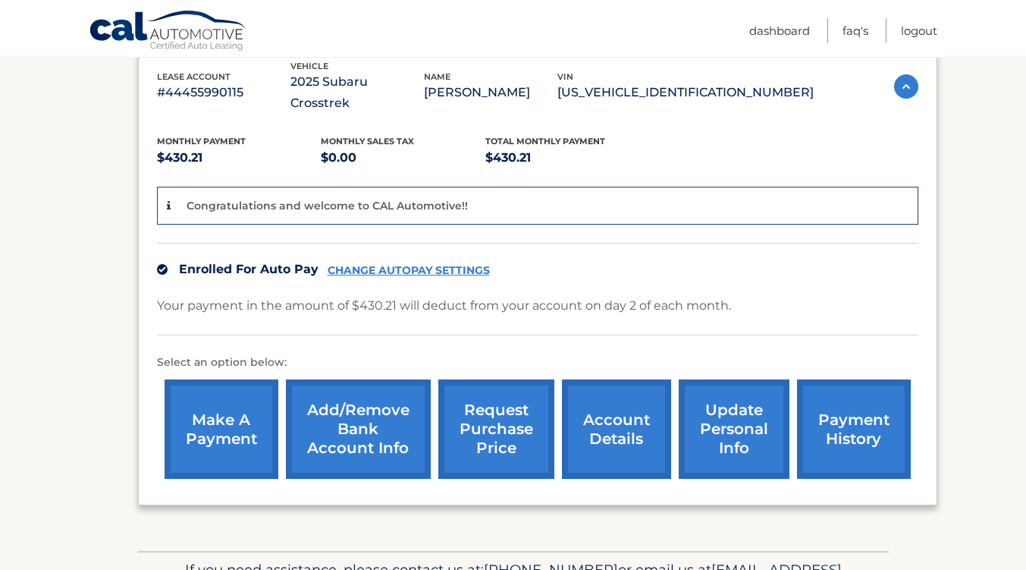
scroll to position [348, 0]
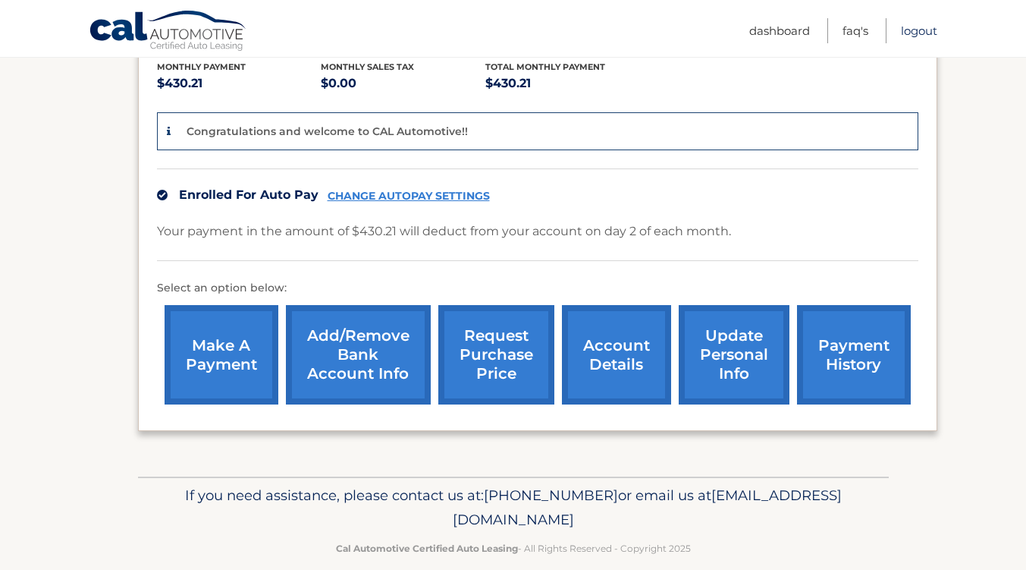
click at [929, 36] on link "Logout" at bounding box center [919, 30] width 36 height 25
